Goal: Task Accomplishment & Management: Manage account settings

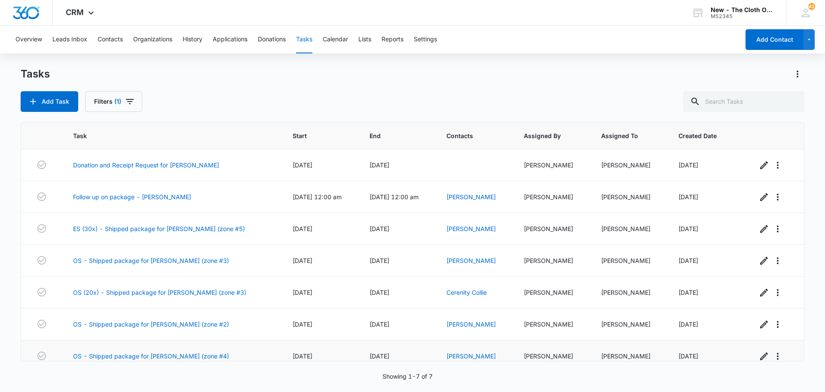
scroll to position [11, 0]
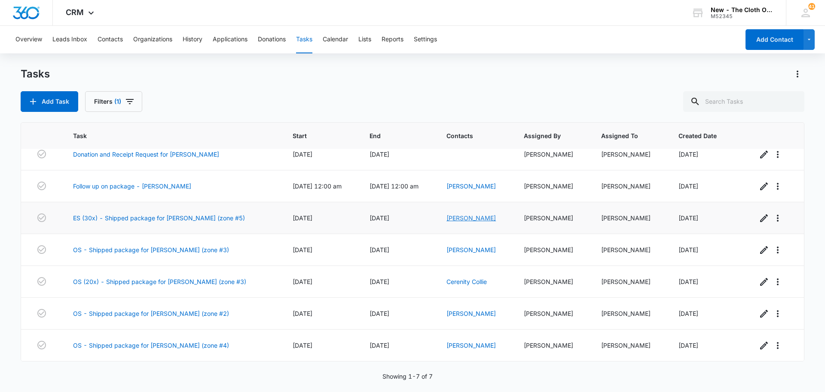
click at [454, 217] on link "[PERSON_NAME]" at bounding box center [471, 217] width 49 height 7
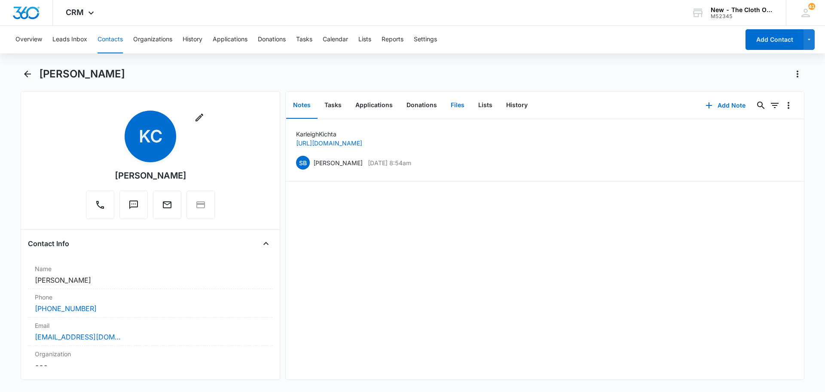
click at [459, 109] on button "Files" at bounding box center [458, 105] width 28 height 27
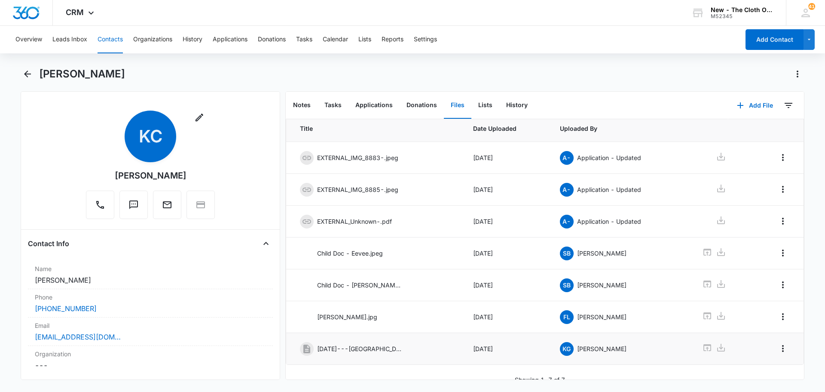
scroll to position [33, 0]
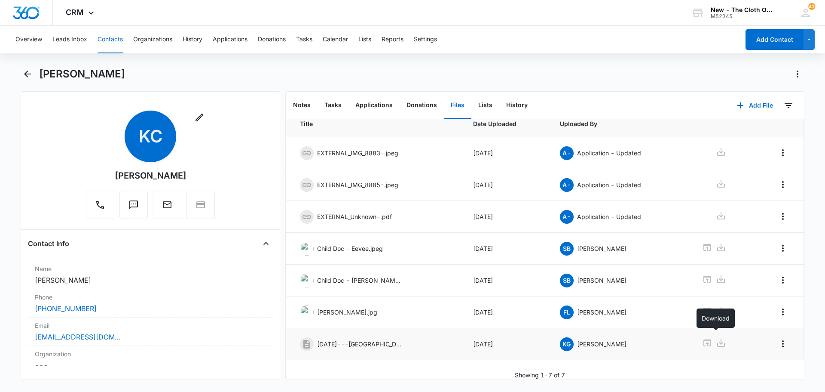
click at [717, 339] on icon at bounding box center [721, 343] width 8 height 8
click at [24, 39] on button "Overview" at bounding box center [28, 40] width 27 height 28
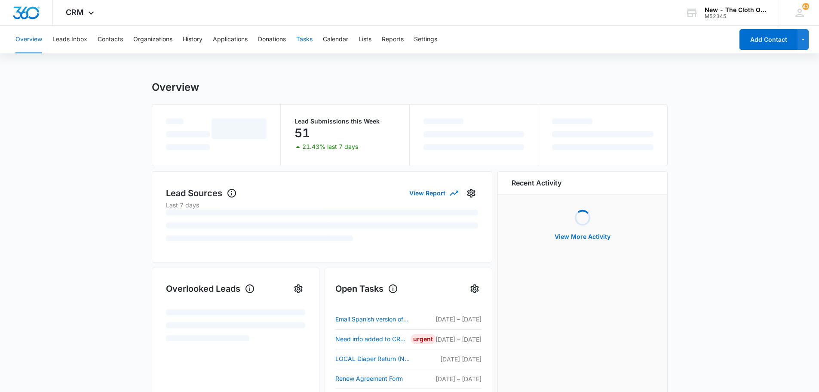
click at [301, 40] on button "Tasks" at bounding box center [304, 40] width 16 height 28
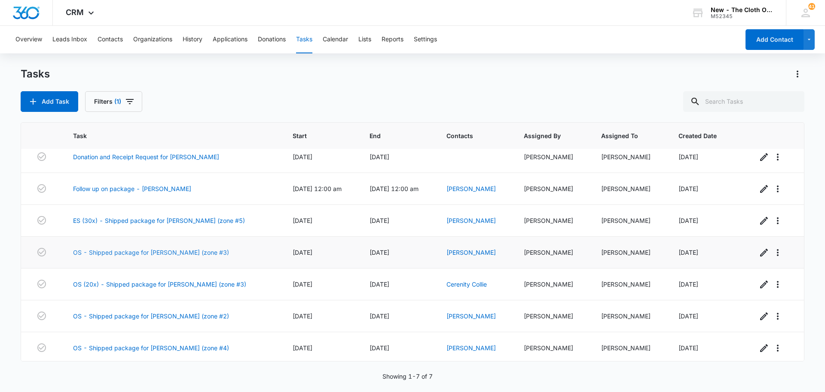
scroll to position [11, 0]
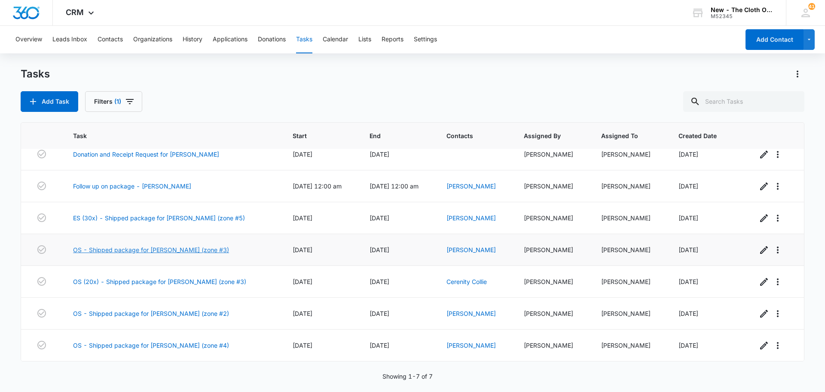
click at [166, 248] on link "OS - Shipped package for N. SORRELL (zone #3)" at bounding box center [151, 249] width 156 height 9
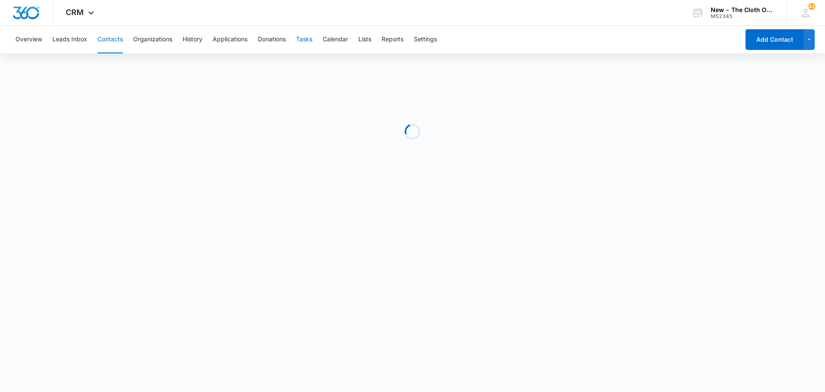
click at [307, 38] on button "Tasks" at bounding box center [304, 40] width 16 height 28
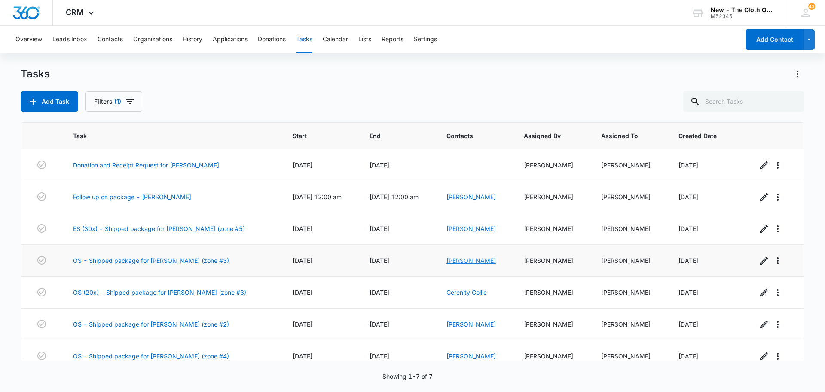
click at [454, 260] on link "Neko Sorrell" at bounding box center [471, 260] width 49 height 7
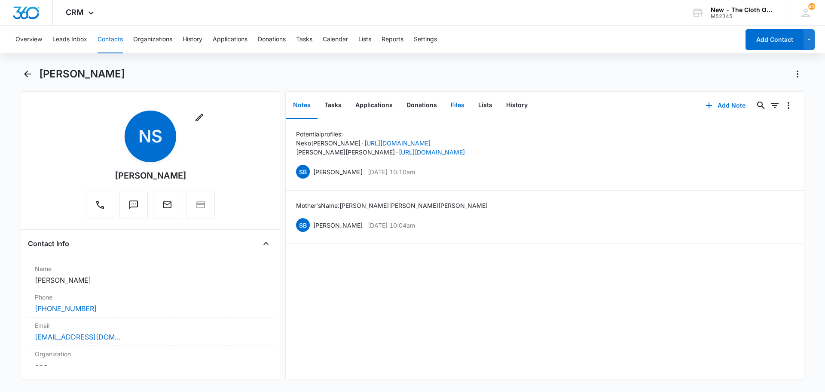
click at [462, 103] on button "Files" at bounding box center [458, 105] width 28 height 27
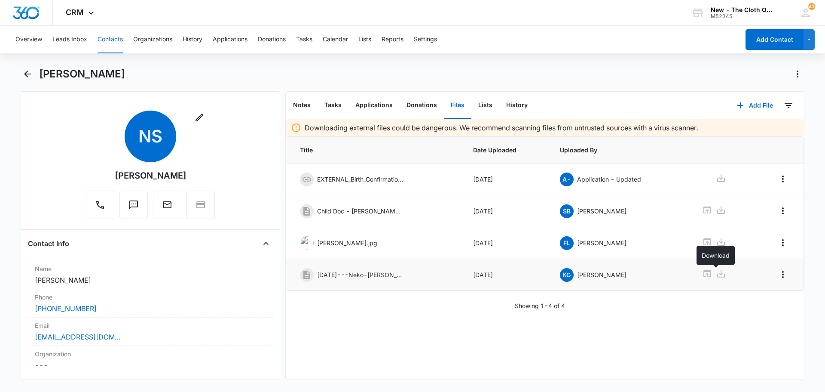
click at [717, 272] on icon at bounding box center [721, 273] width 10 height 10
click at [316, 41] on div "Overview Leads Inbox Contacts Organizations History Applications Donations Task…" at bounding box center [374, 40] width 729 height 28
click at [303, 40] on button "Tasks" at bounding box center [304, 40] width 16 height 28
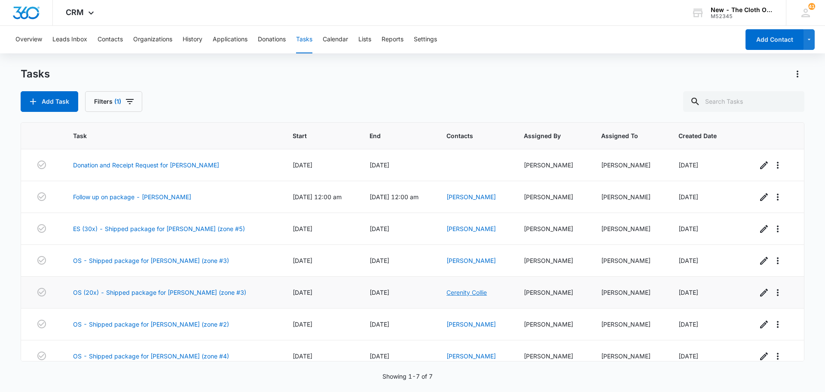
click at [478, 289] on link "Cerenity Collie" at bounding box center [467, 291] width 40 height 7
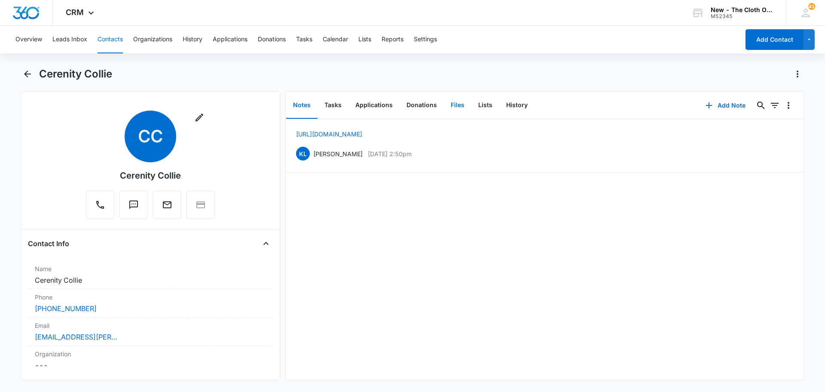
click at [458, 107] on button "Files" at bounding box center [458, 105] width 28 height 27
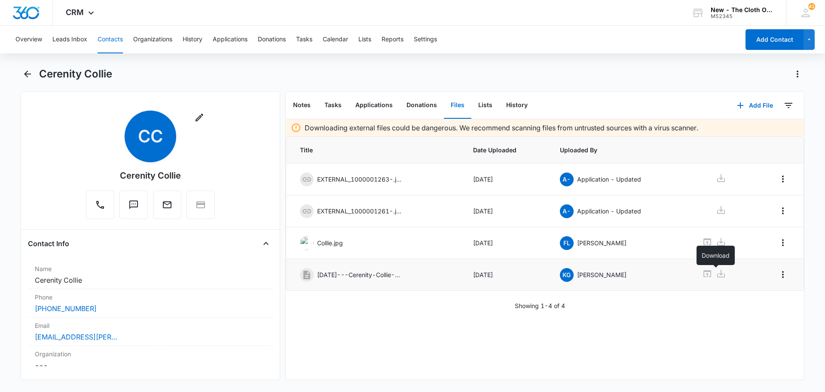
click at [719, 275] on icon at bounding box center [721, 273] width 8 height 8
click at [303, 41] on button "Tasks" at bounding box center [304, 40] width 16 height 28
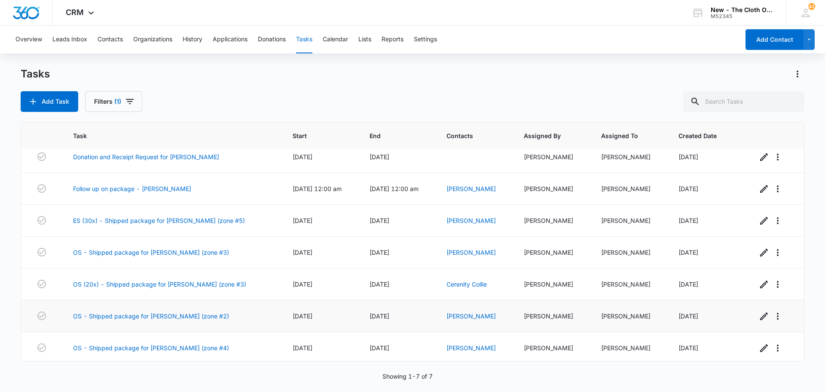
scroll to position [11, 0]
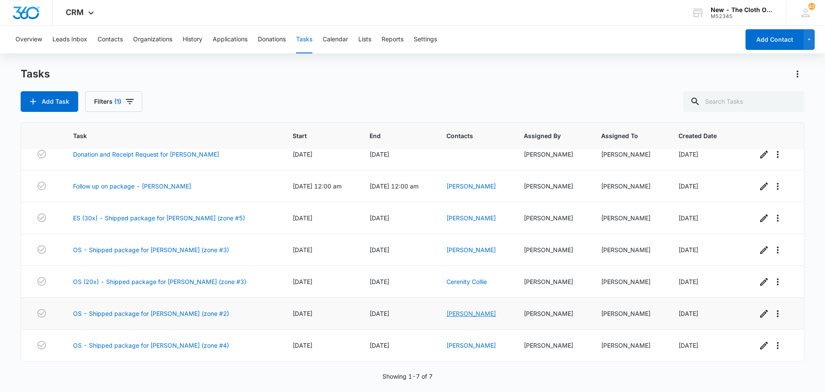
click at [477, 315] on link "Taneill Henderson" at bounding box center [471, 312] width 49 height 7
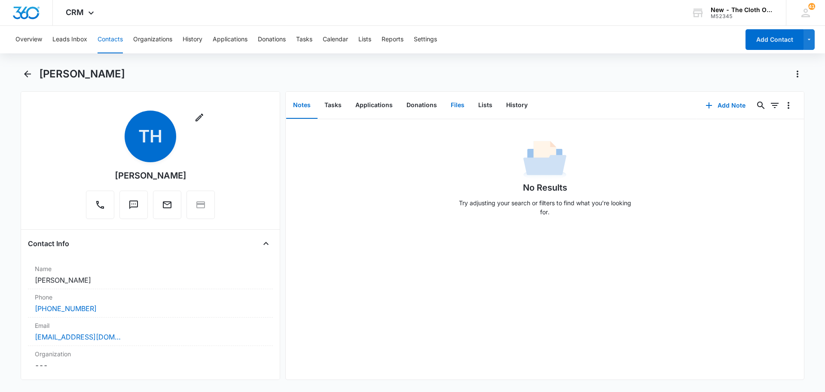
click at [461, 107] on button "Files" at bounding box center [458, 105] width 28 height 27
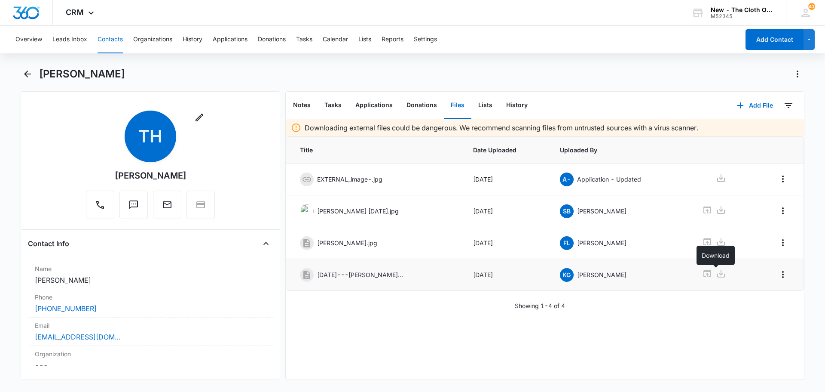
click at [719, 274] on icon at bounding box center [721, 273] width 8 height 8
click at [304, 37] on button "Tasks" at bounding box center [304, 40] width 16 height 28
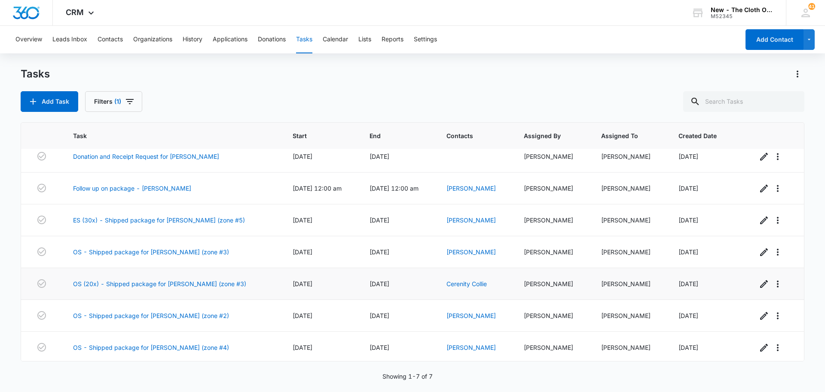
scroll to position [11, 0]
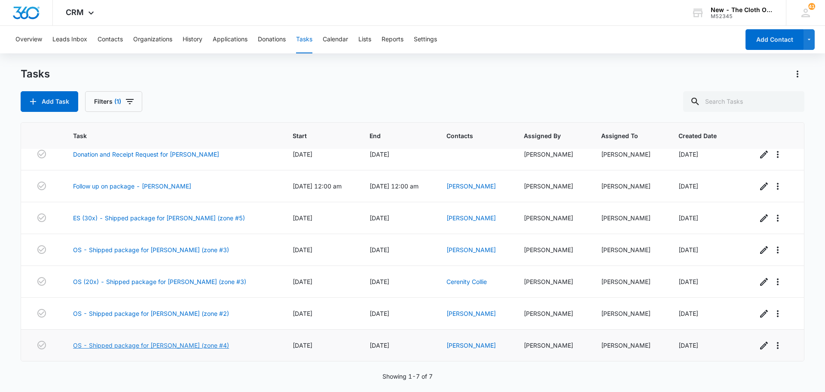
click at [207, 344] on link "OS - Shipped package for B. ARCHER-SHEE (zone #4)" at bounding box center [151, 344] width 156 height 9
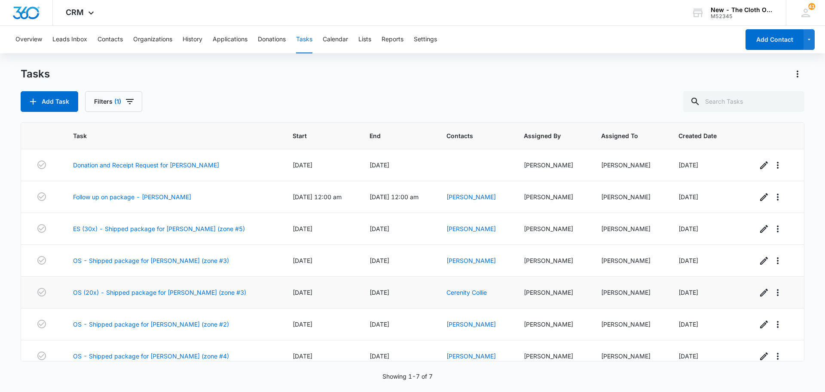
scroll to position [11, 0]
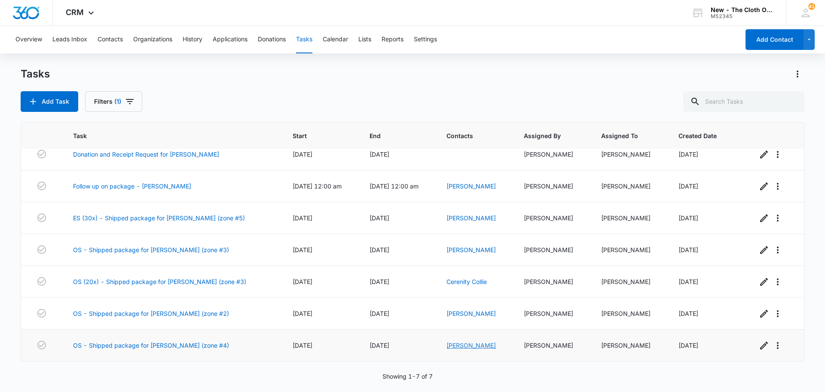
click at [484, 346] on link "[PERSON_NAME]" at bounding box center [471, 344] width 49 height 7
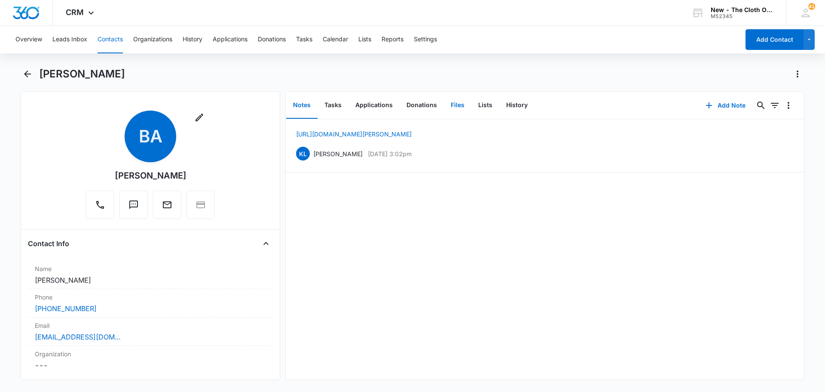
click at [444, 108] on button "Files" at bounding box center [458, 105] width 28 height 27
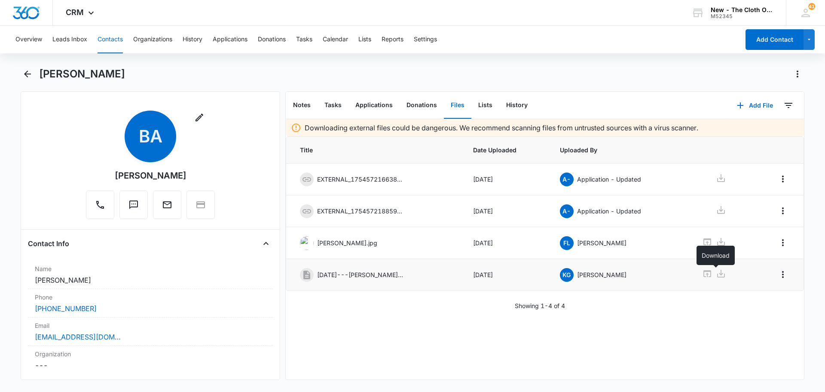
click at [718, 274] on icon at bounding box center [721, 273] width 10 height 10
